Goal: Ask a question

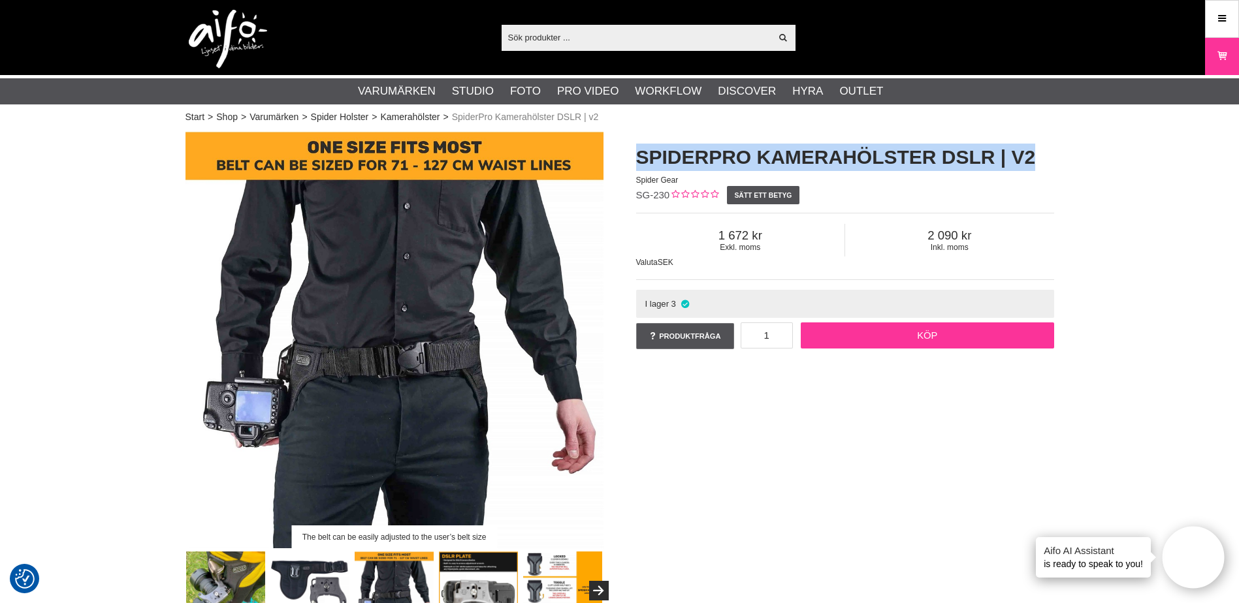
click at [921, 341] on link "Köp" at bounding box center [926, 336] width 253 height 26
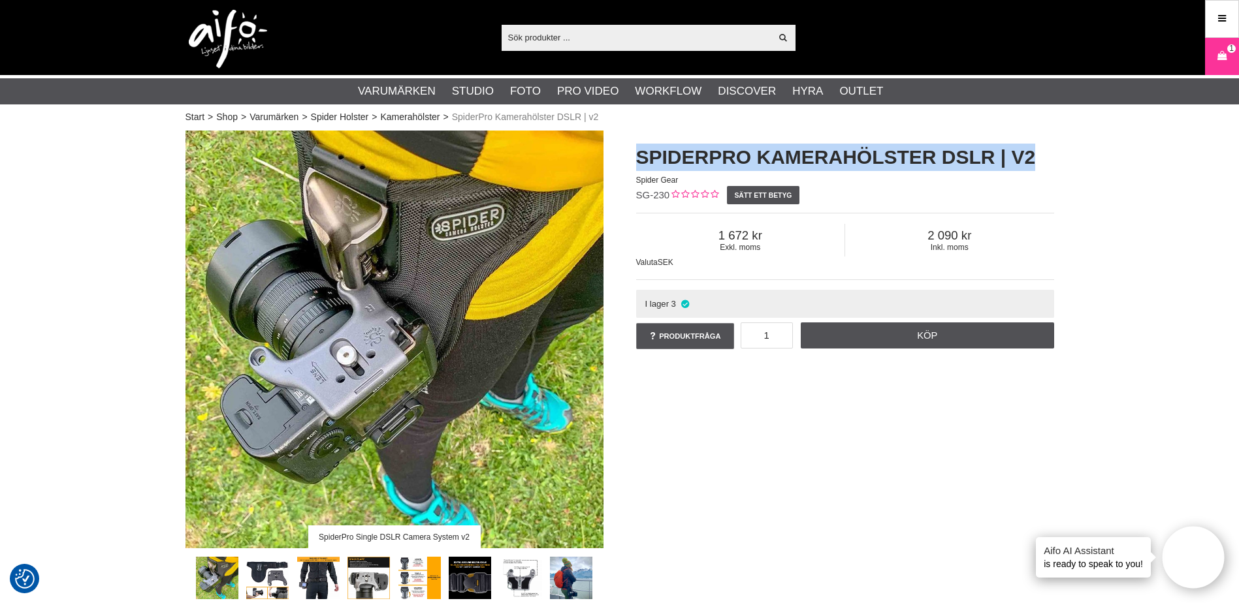
drag, startPoint x: 641, startPoint y: 153, endPoint x: 1033, endPoint y: 152, distance: 391.7
click at [1033, 152] on h1 "SpiderPro Kamerahölster DSLR | v2" at bounding box center [845, 157] width 418 height 27
copy h1 "SpiderPro Kamerahölster DSLR | v2"
click at [699, 341] on link "Produktfråga" at bounding box center [685, 336] width 98 height 26
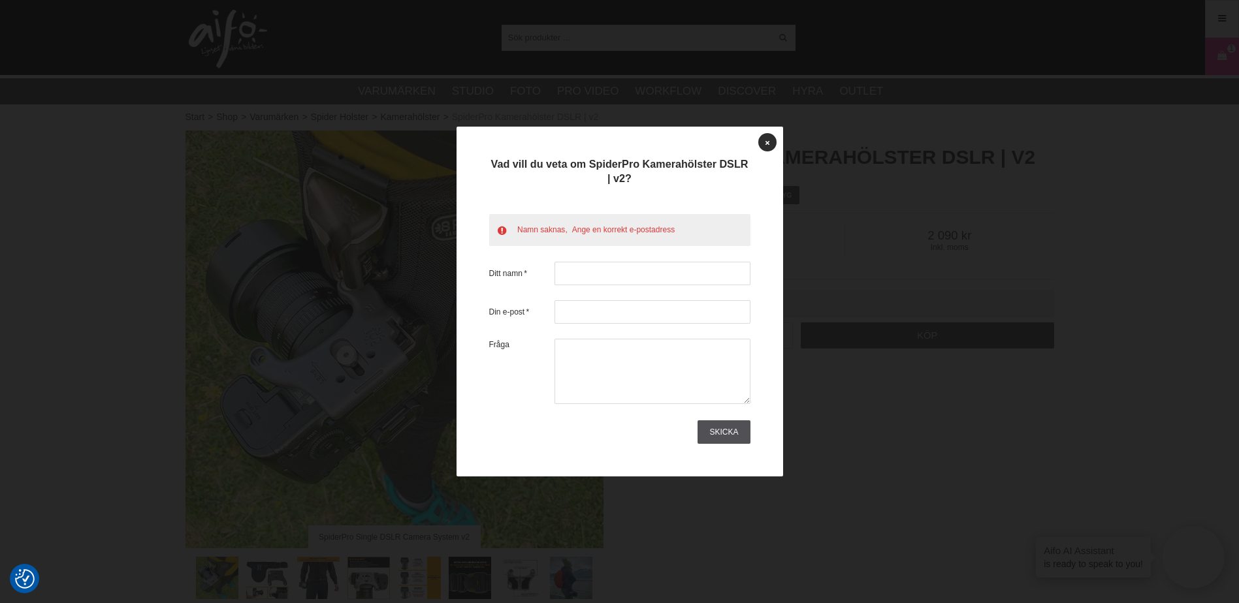
click at [674, 225] on li "Ange en korrekt e-postadress" at bounding box center [625, 230] width 107 height 12
drag, startPoint x: 674, startPoint y: 225, endPoint x: 603, endPoint y: 227, distance: 71.9
click at [603, 227] on li "Ange en korrekt e-postadress" at bounding box center [625, 230] width 107 height 12
click at [545, 229] on li "Namn saknas" at bounding box center [544, 230] width 55 height 12
click at [576, 277] on input "text" at bounding box center [652, 274] width 196 height 24
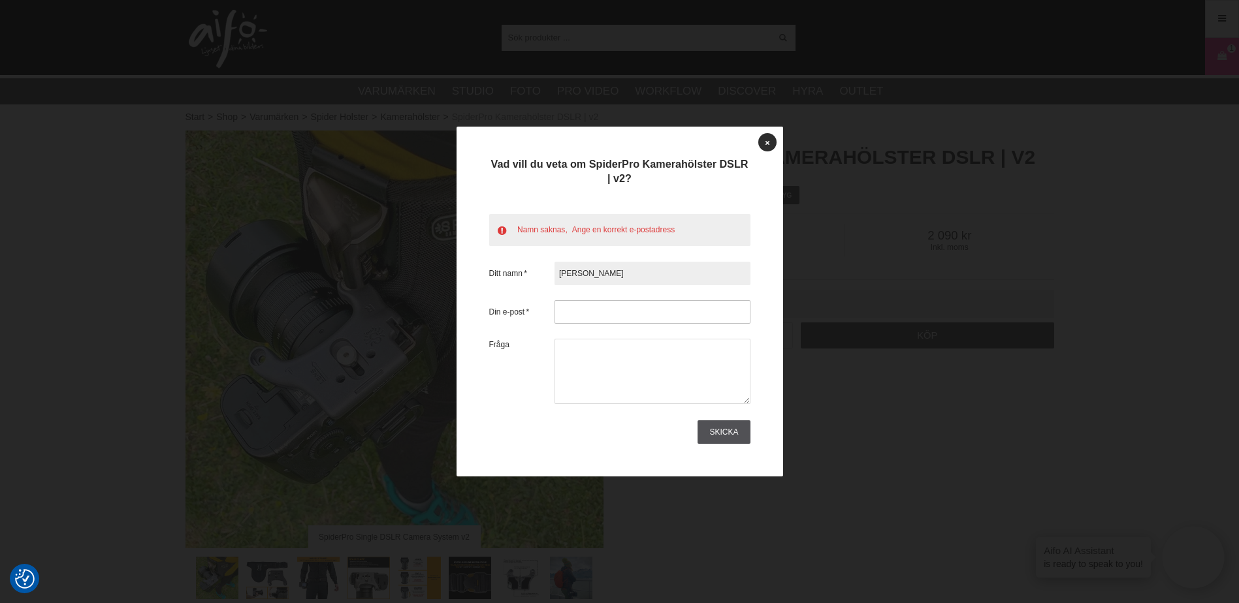
type input "[PERSON_NAME]"
click at [578, 311] on input "text" at bounding box center [652, 312] width 196 height 24
type input "[EMAIL_ADDRESS][DOMAIN_NAME]"
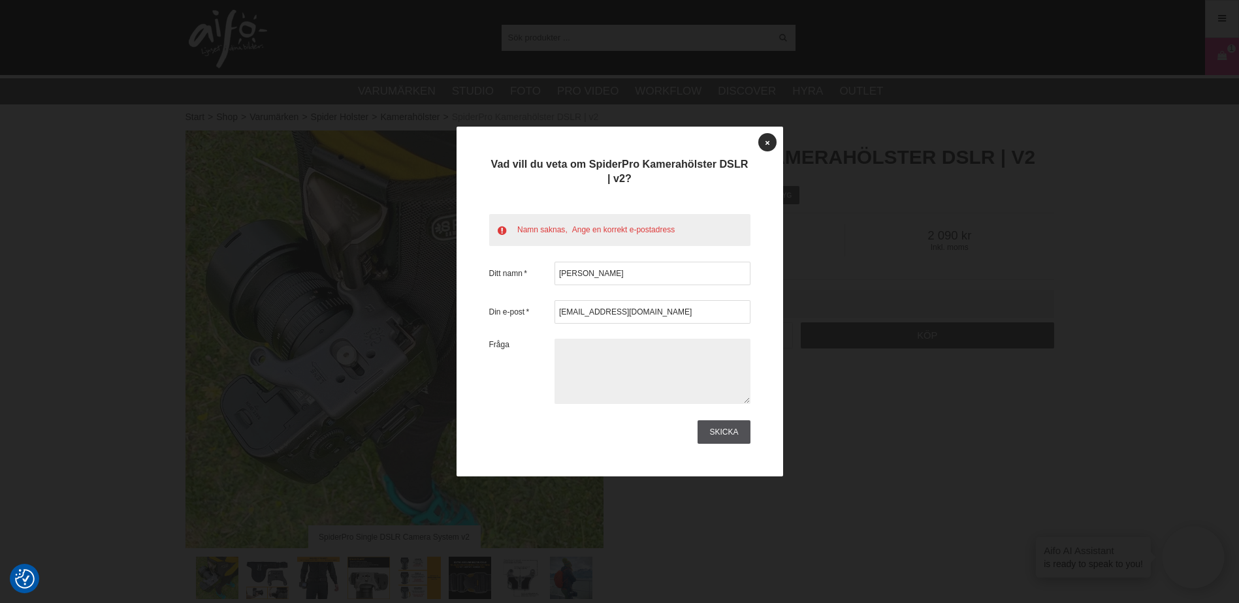
click at [582, 360] on textarea at bounding box center [652, 371] width 196 height 65
click at [585, 349] on textarea "Hej. JAg funderar på [GEOGRAPHIC_DATA]" at bounding box center [652, 371] width 196 height 65
click at [654, 349] on textarea "Hej. Jag funderar på [GEOGRAPHIC_DATA]" at bounding box center [652, 371] width 196 height 65
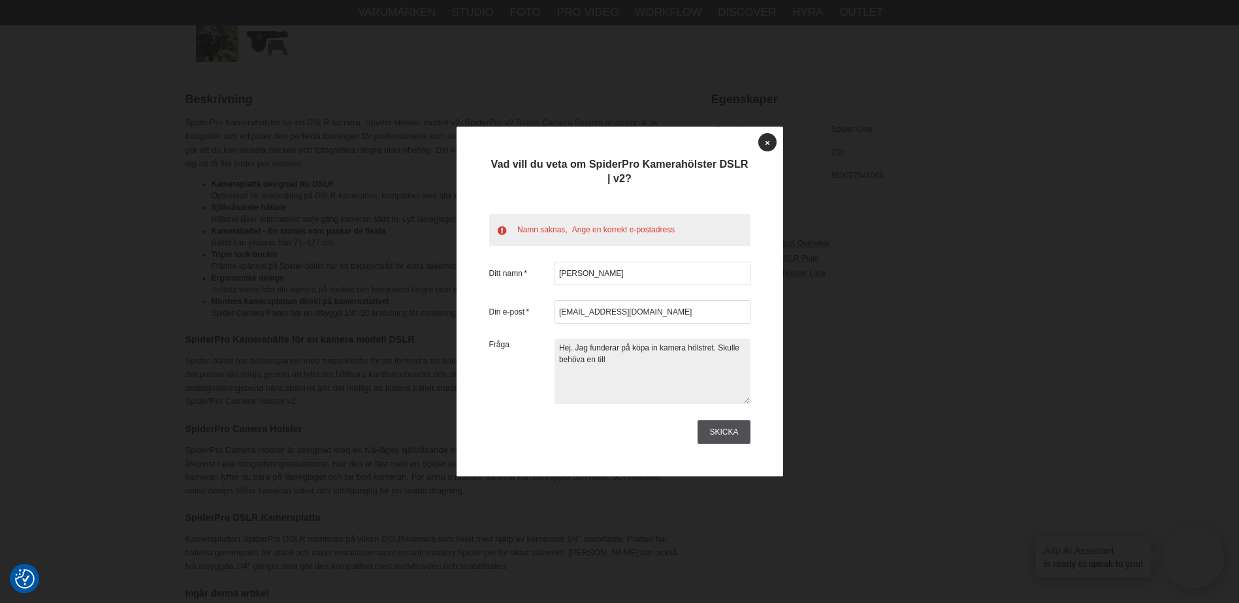
scroll to position [471, 0]
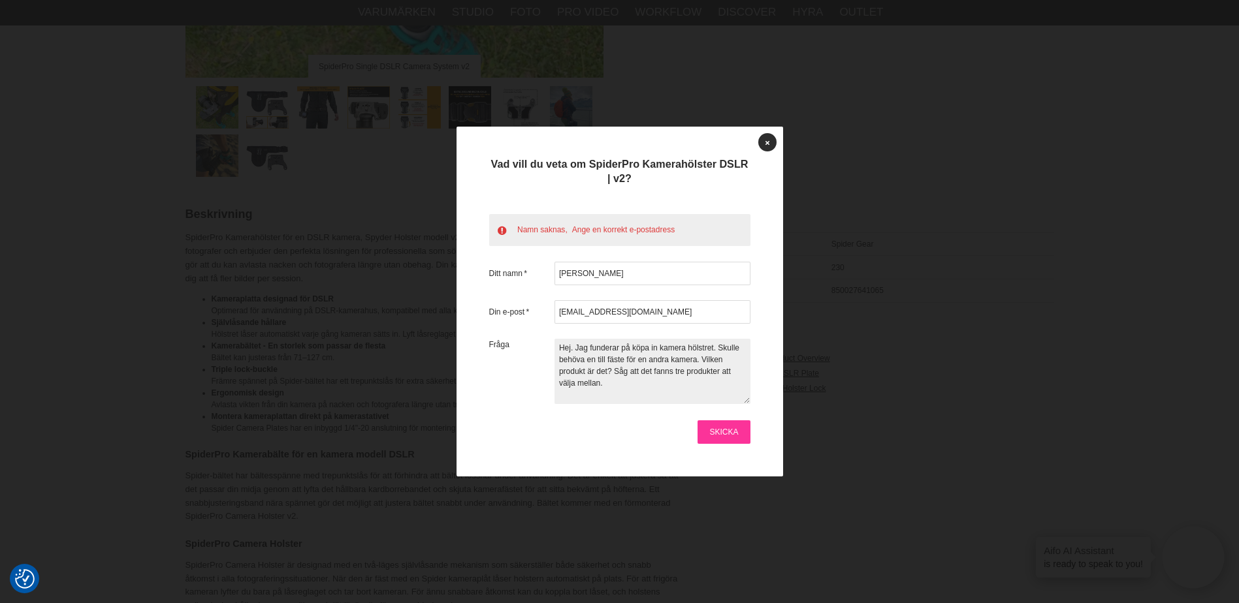
type textarea "Hej. Jag funderar på köpa in kamera hölstret. Skulle behöva en till fäste för e…"
click at [725, 435] on link "Skicka" at bounding box center [723, 432] width 52 height 24
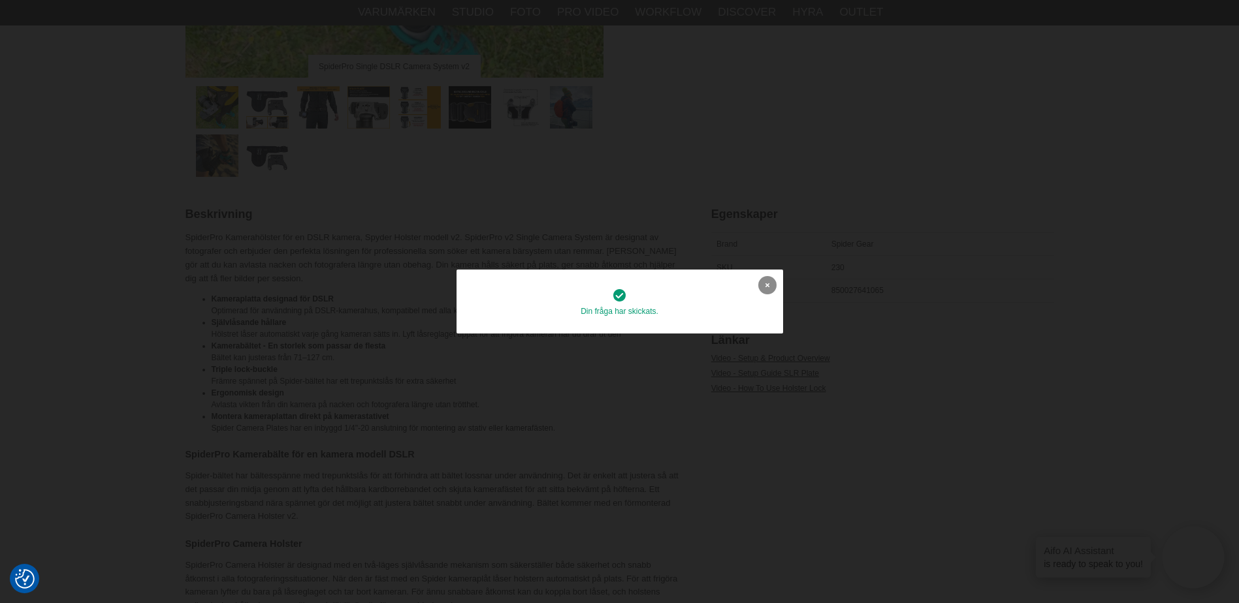
click at [769, 291] on link at bounding box center [767, 285] width 18 height 18
